Goal: Information Seeking & Learning: Learn about a topic

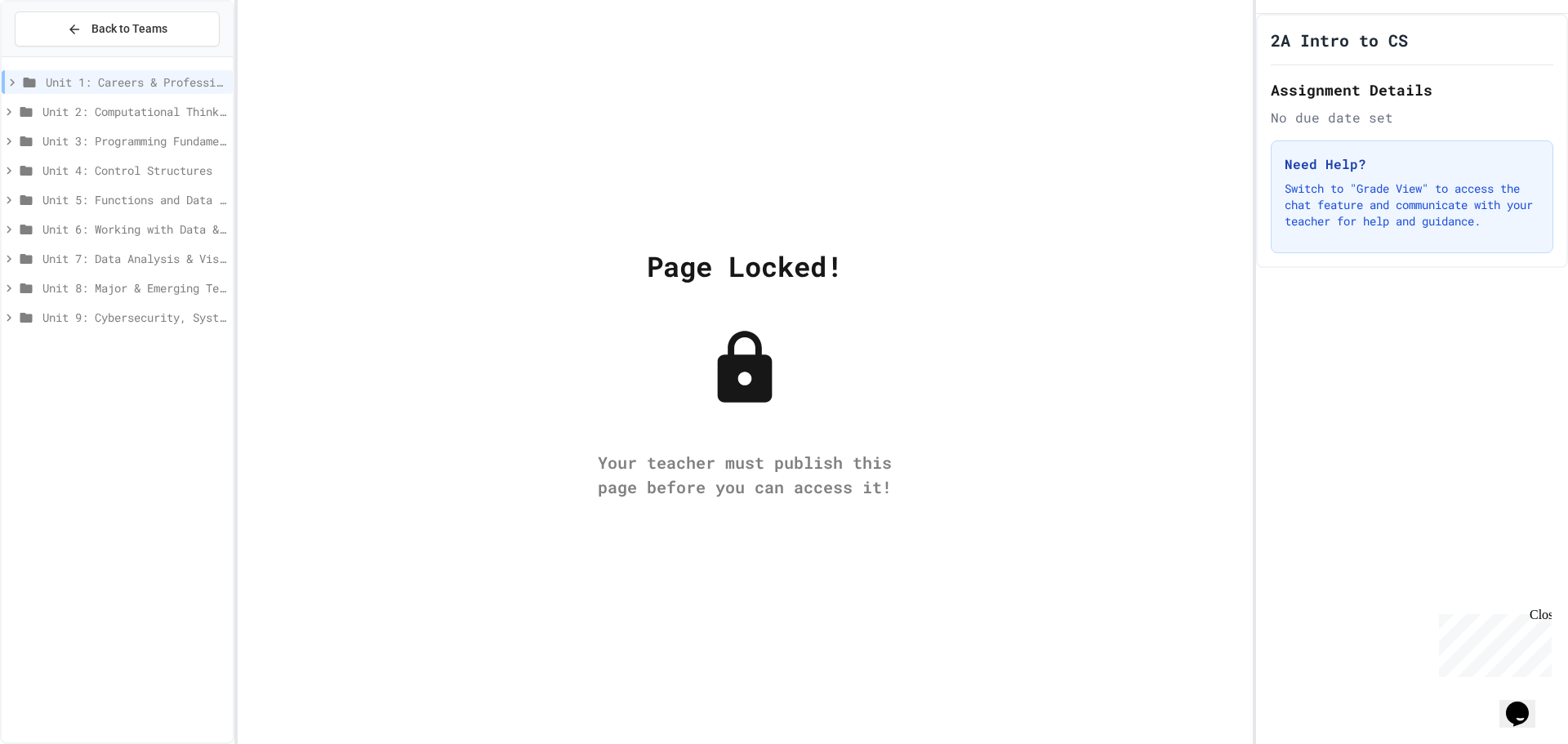
drag, startPoint x: 832, startPoint y: 300, endPoint x: 828, endPoint y: 314, distance: 14.6
drag, startPoint x: 828, startPoint y: 314, endPoint x: 384, endPoint y: 306, distance: 444.1
click at [384, 306] on div "Page Locked! Your teacher must publish this page before you can access it!" at bounding box center [745, 372] width 1016 height 744
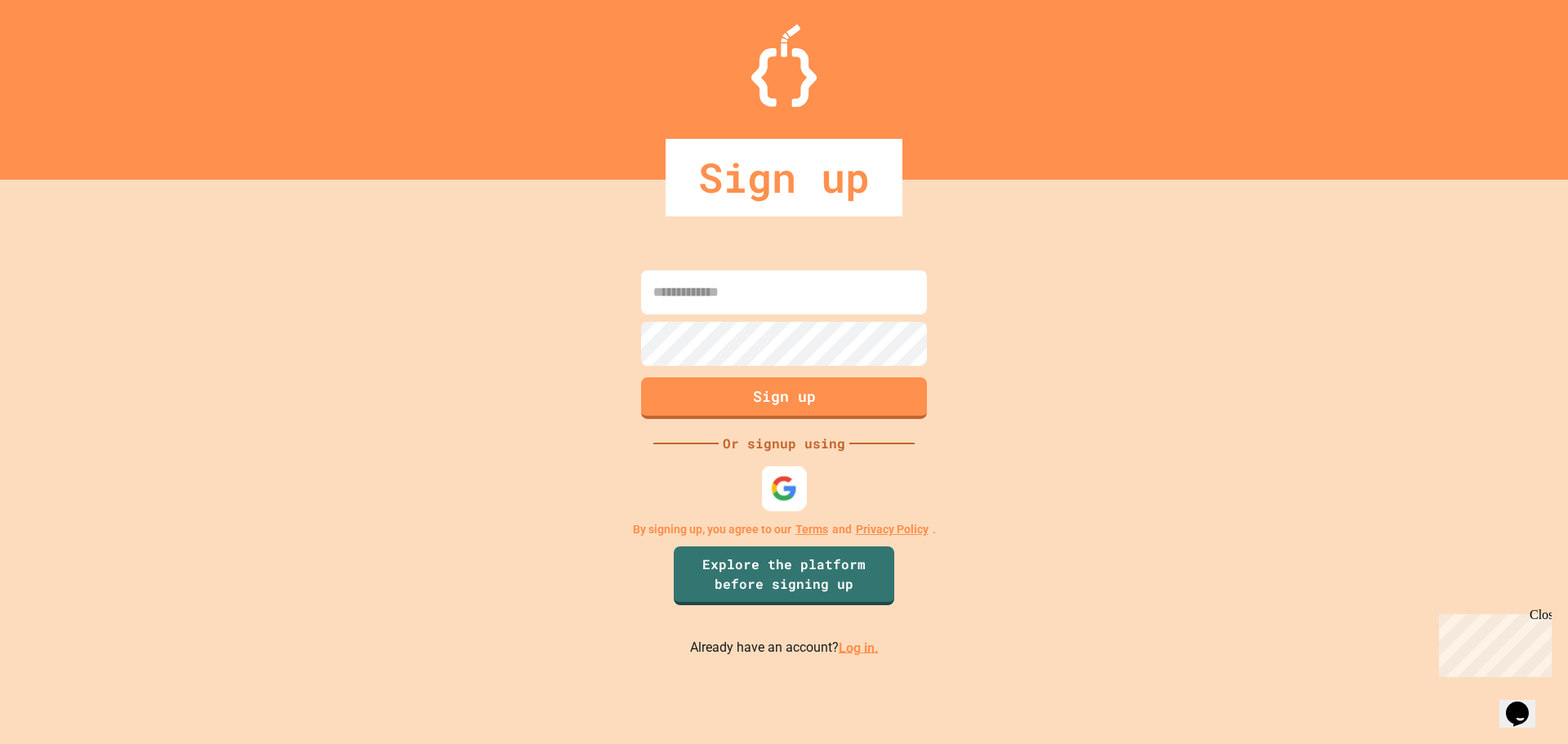
click at [777, 469] on div at bounding box center [784, 488] width 45 height 45
click at [1545, 614] on div "Close" at bounding box center [1540, 617] width 20 height 20
click at [793, 491] on img at bounding box center [784, 488] width 27 height 27
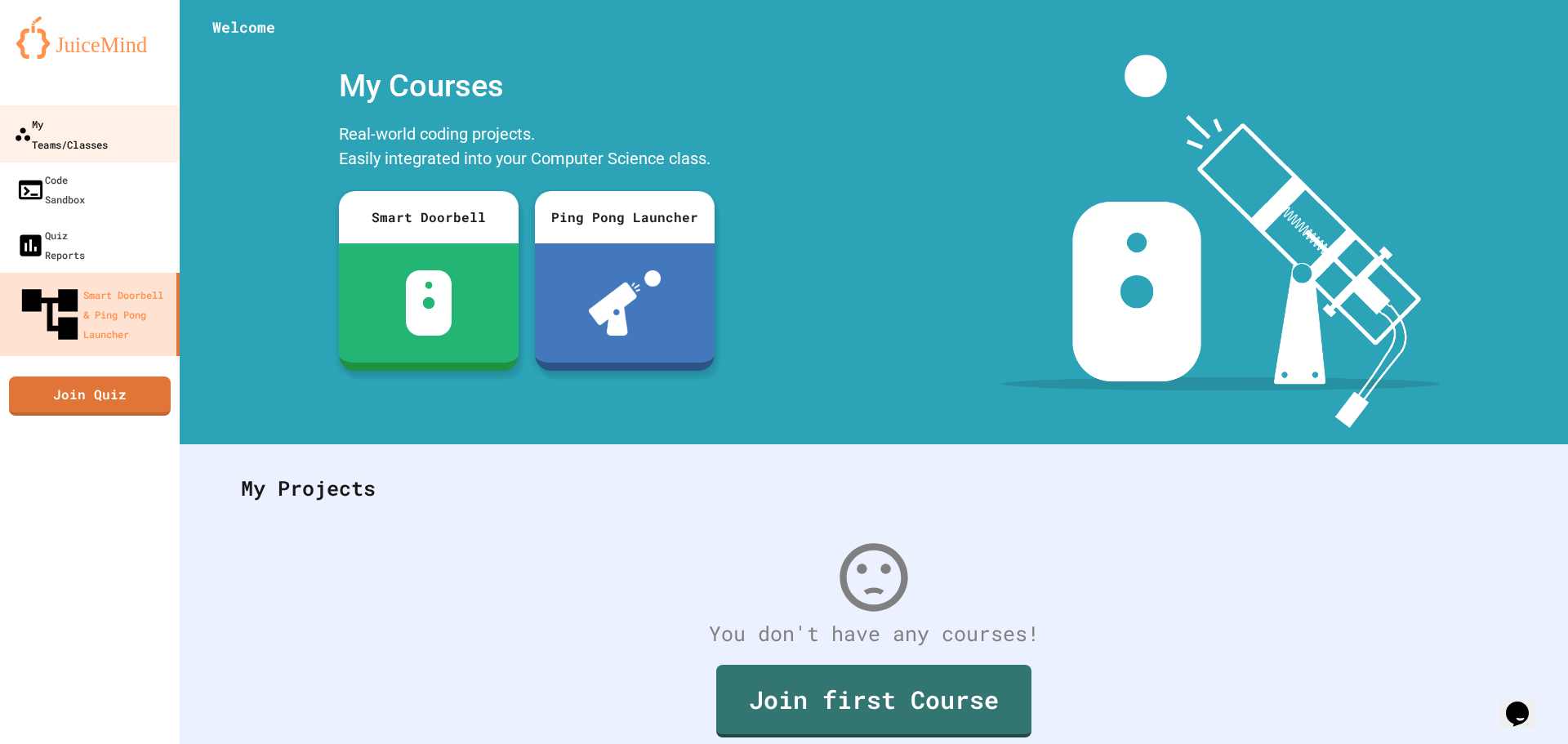
click at [105, 115] on div "My Teams/Classes" at bounding box center [61, 133] width 94 height 40
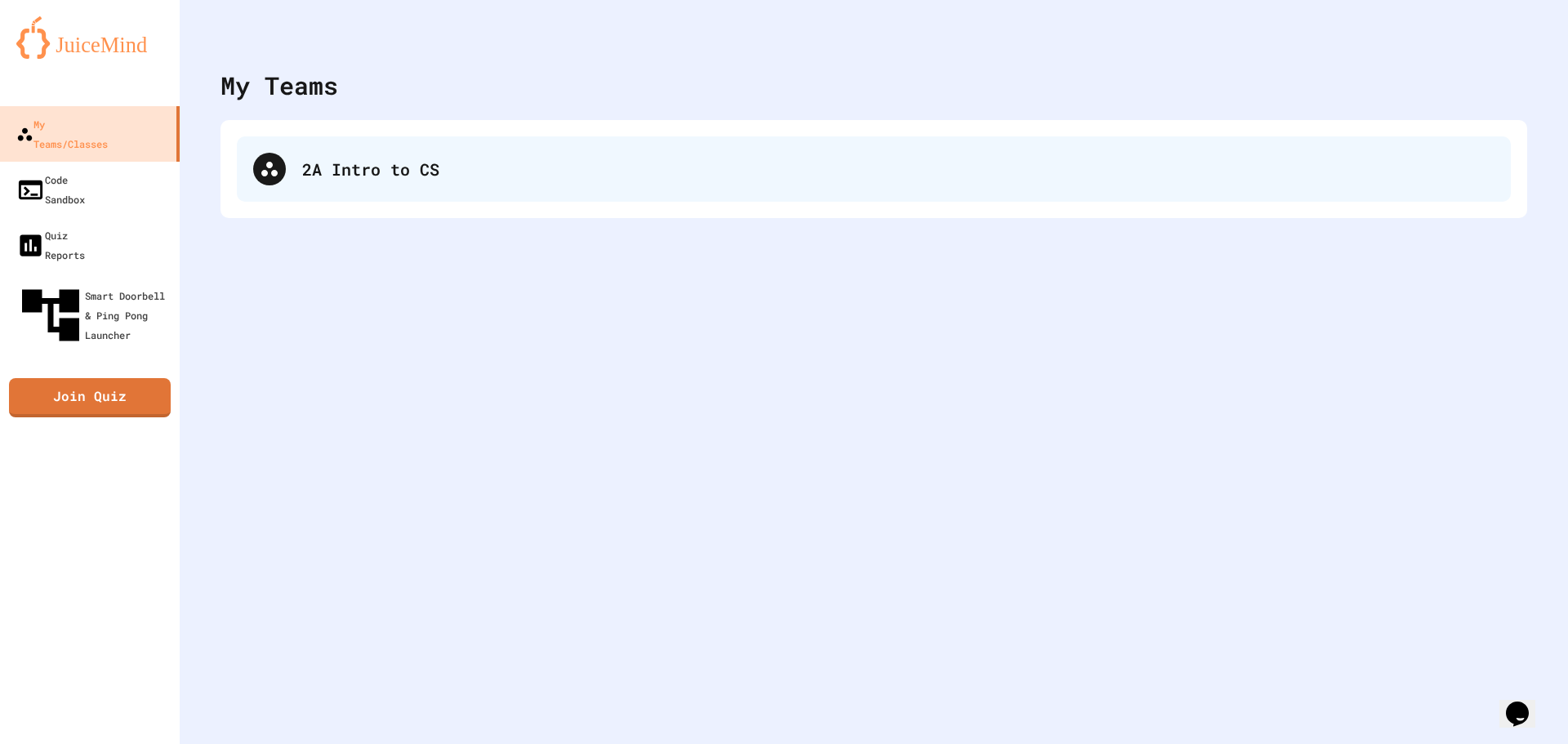
click at [552, 190] on div "2A Intro to CS" at bounding box center [873, 169] width 1274 height 66
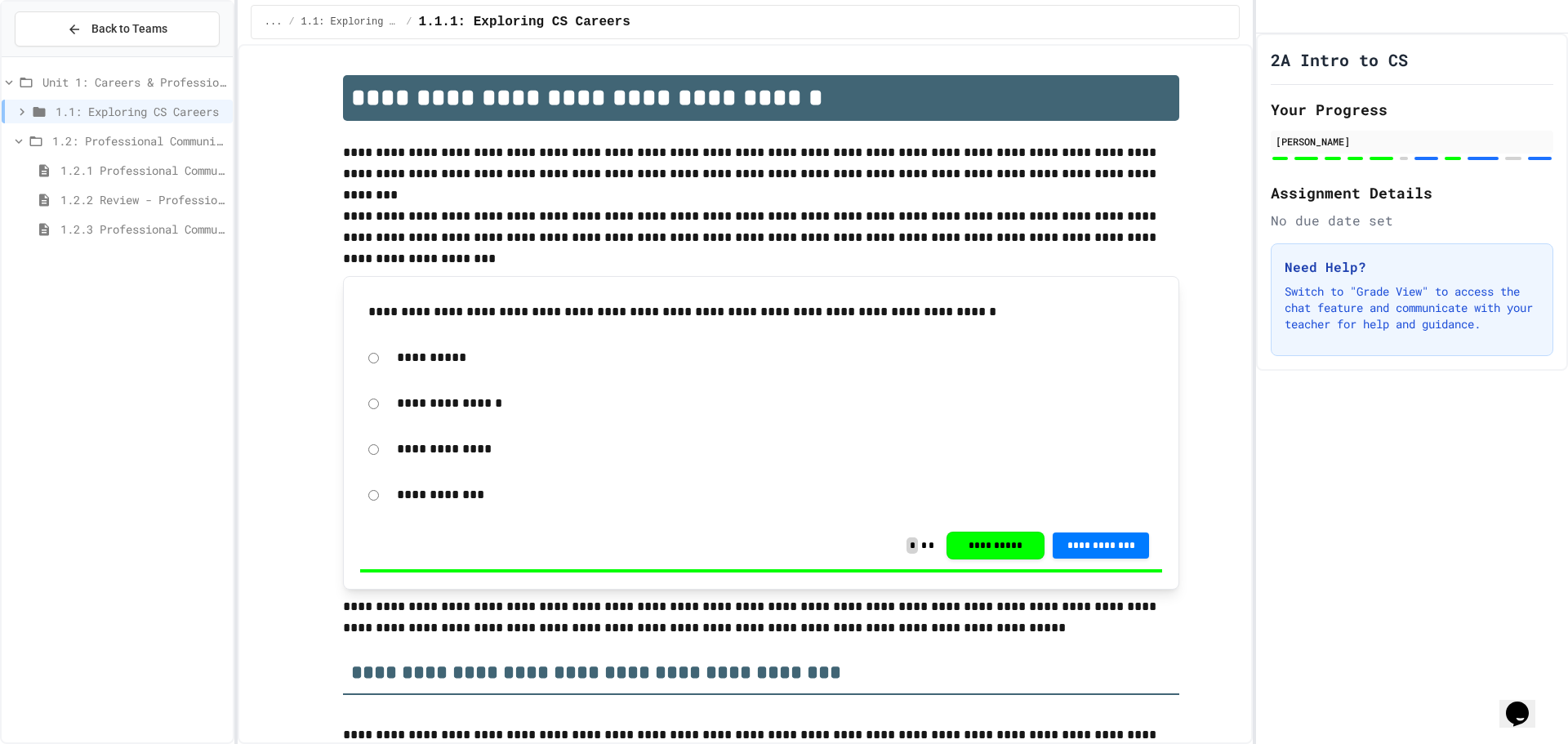
click at [100, 229] on span "1.2.3 Professional Communication Challenge" at bounding box center [143, 229] width 166 height 17
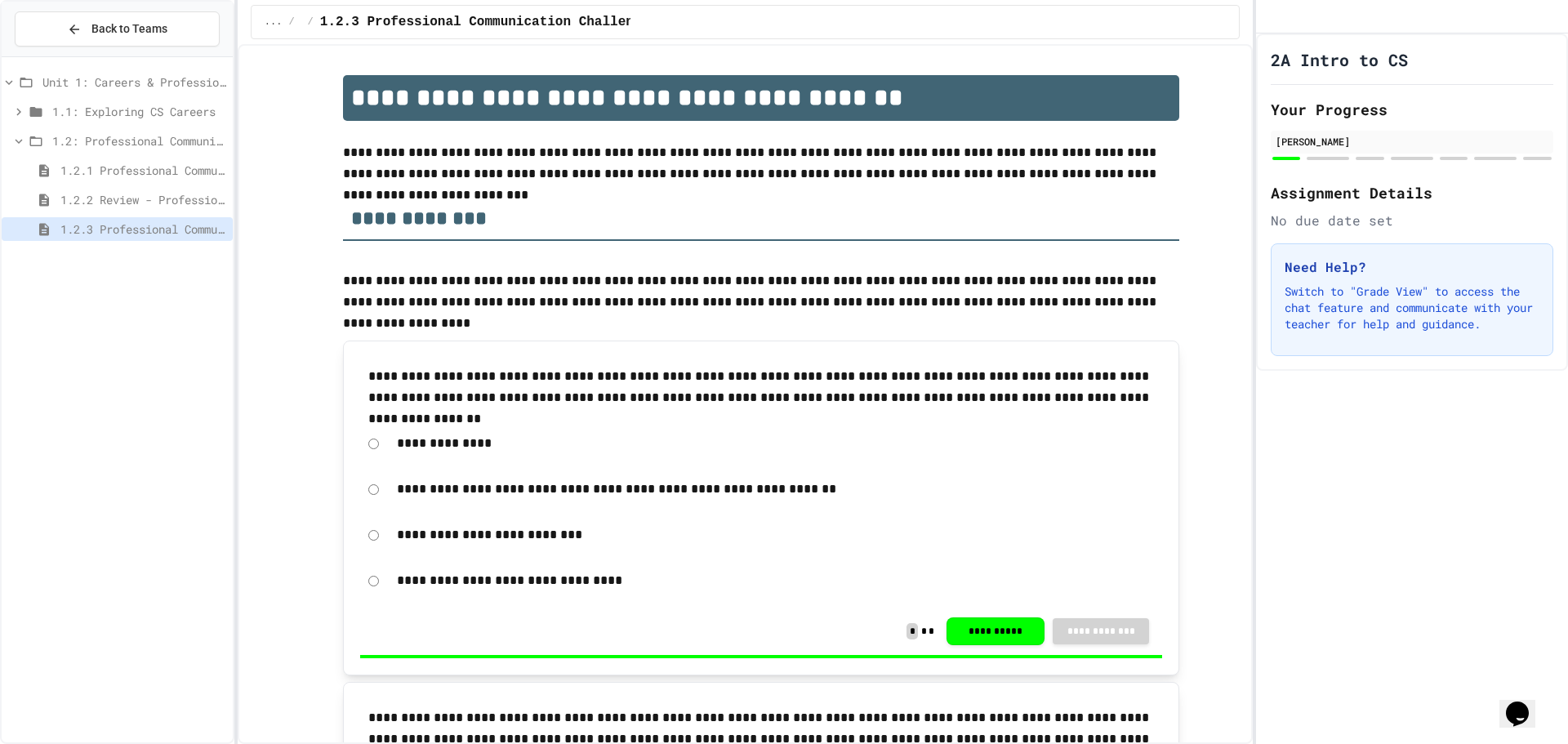
click at [151, 111] on span "1.1: Exploring CS Careers" at bounding box center [139, 111] width 174 height 17
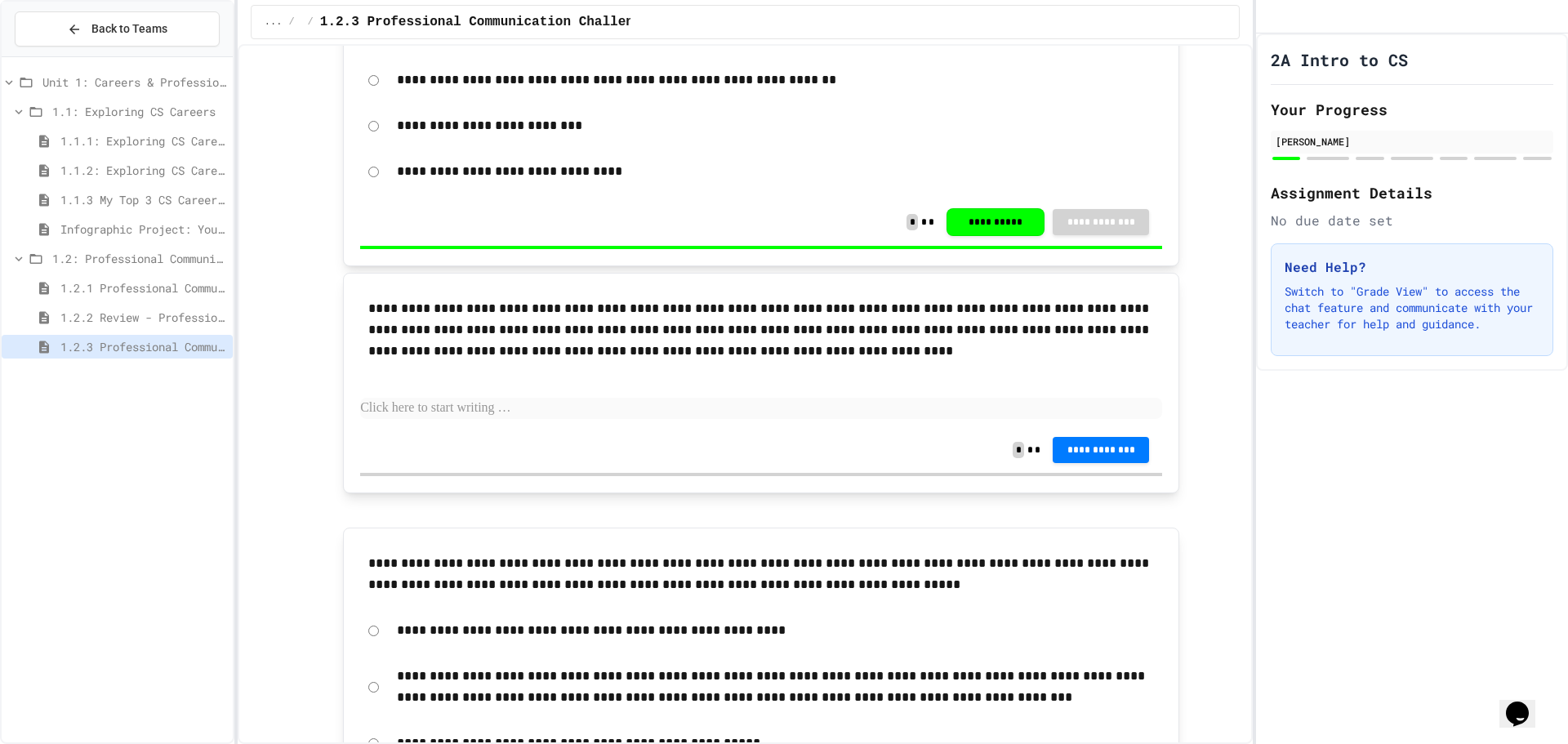
scroll to position [408, 0]
click at [205, 313] on span "1.2.2 Review - Professional Communication" at bounding box center [143, 317] width 166 height 17
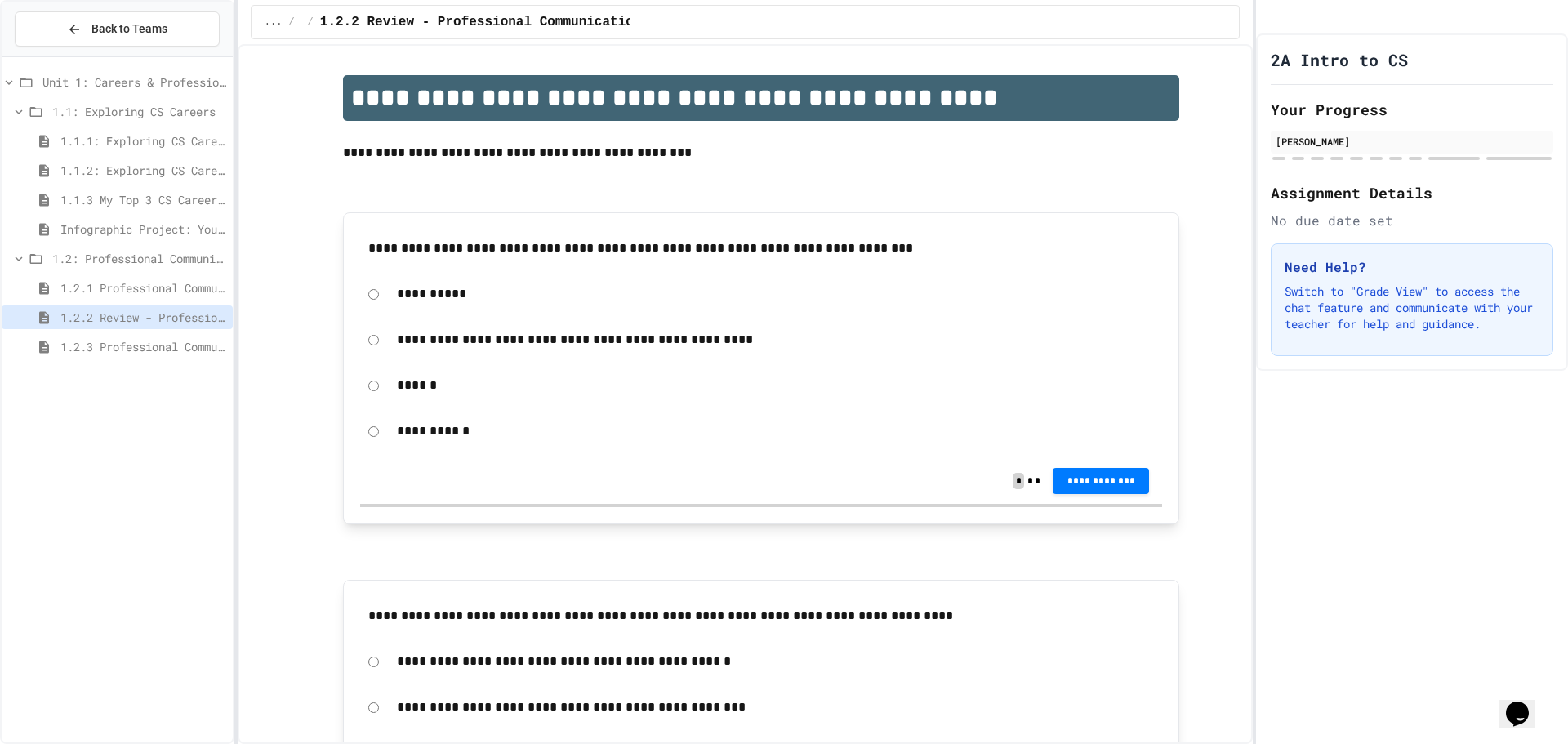
click at [170, 286] on span "1.2.1 Professional Communication" at bounding box center [143, 287] width 166 height 17
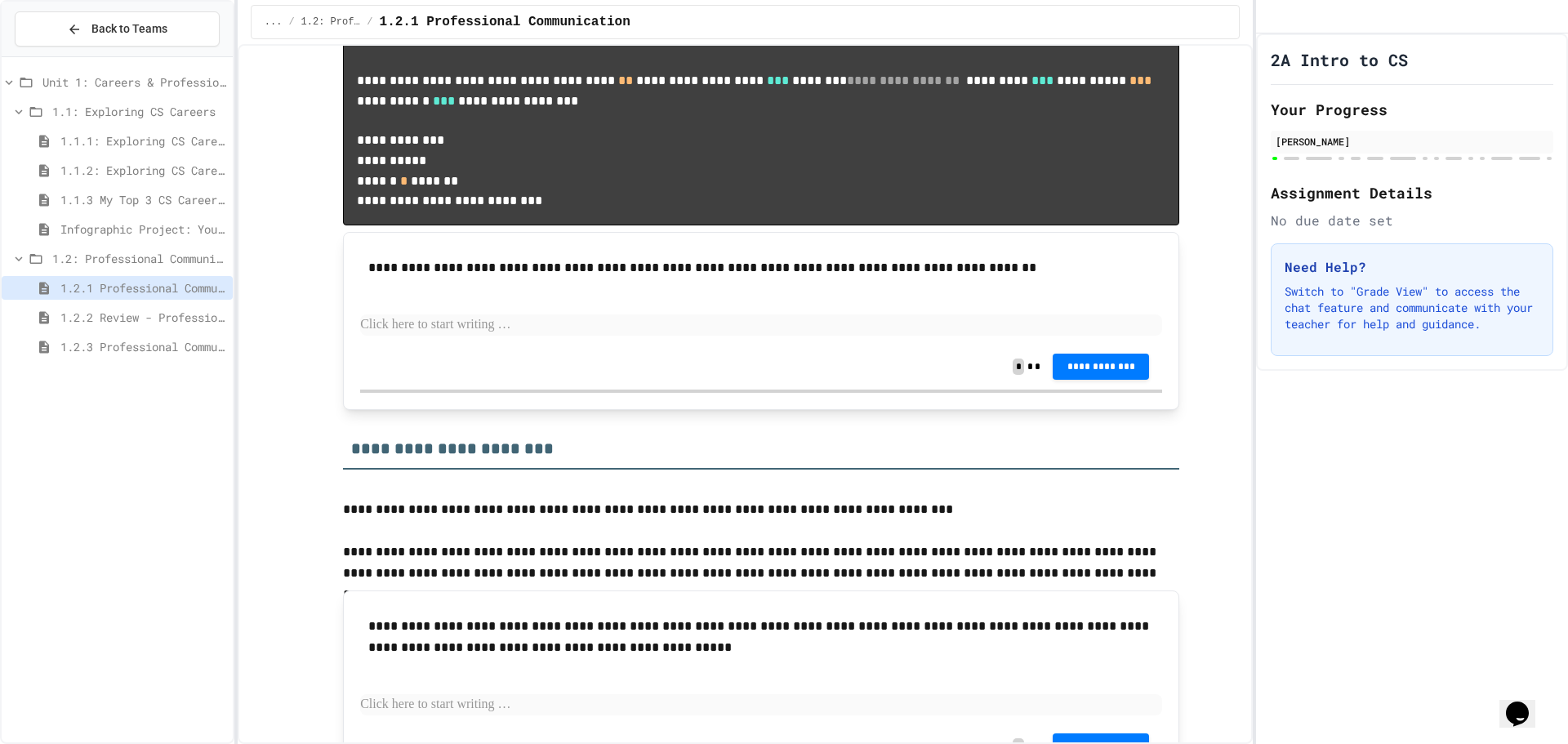
scroll to position [1226, 0]
